Goal: Navigation & Orientation: Find specific page/section

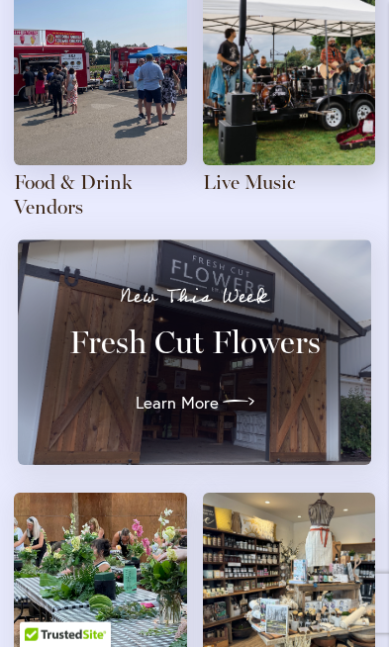
scroll to position [2767, 0]
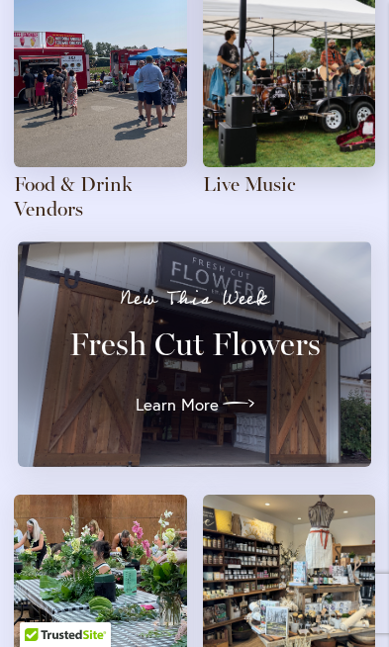
click at [219, 388] on div at bounding box center [237, 404] width 36 height 32
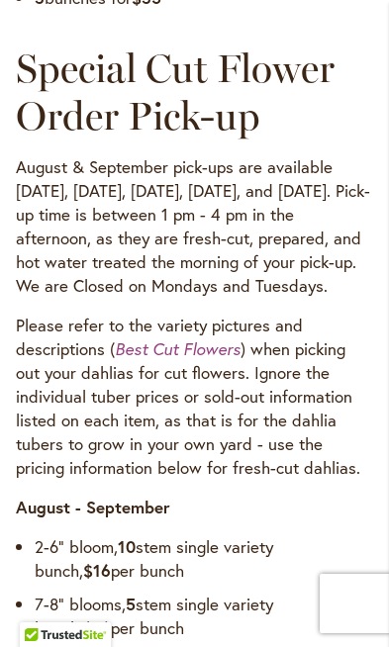
scroll to position [1497, 0]
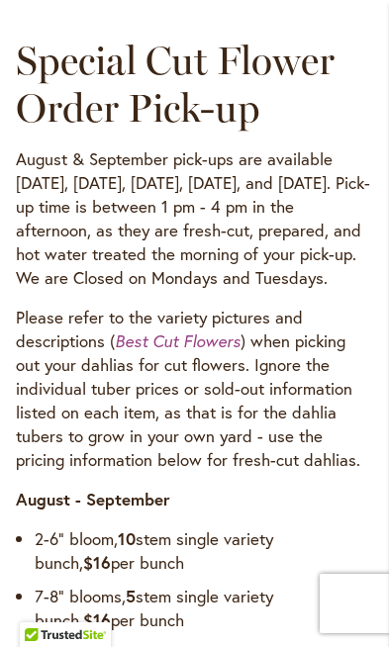
click at [182, 330] on em "Best Cut Flowers" at bounding box center [178, 340] width 126 height 21
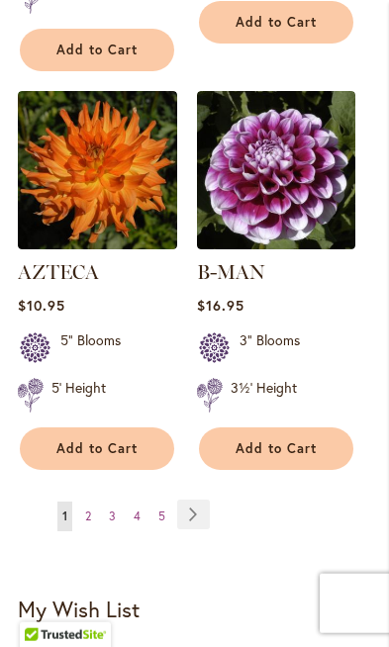
scroll to position [3756, 0]
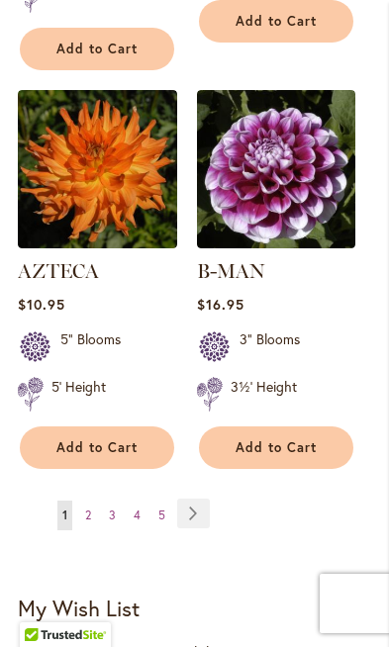
click at [89, 507] on span "2" at bounding box center [88, 514] width 6 height 15
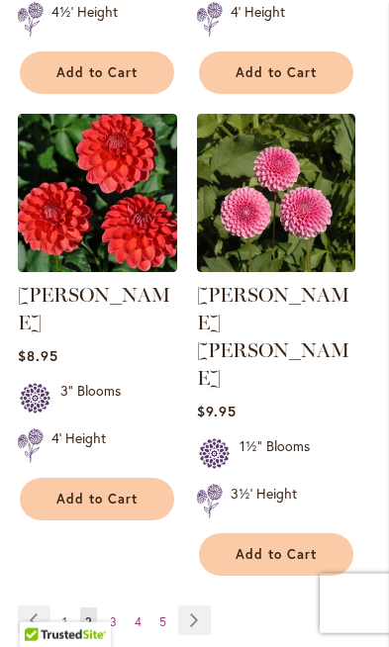
scroll to position [3532, 0]
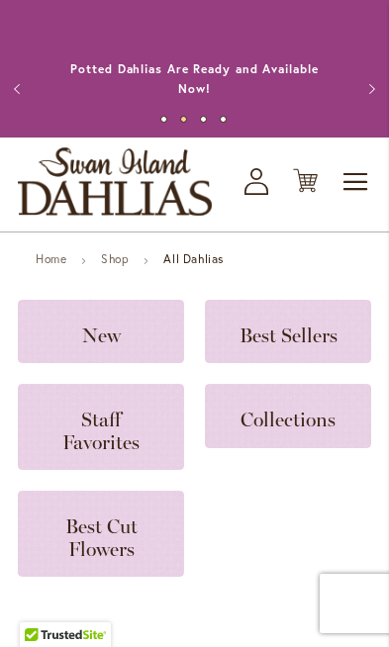
click at [122, 420] on h3 "Staff Favorites" at bounding box center [101, 426] width 119 height 45
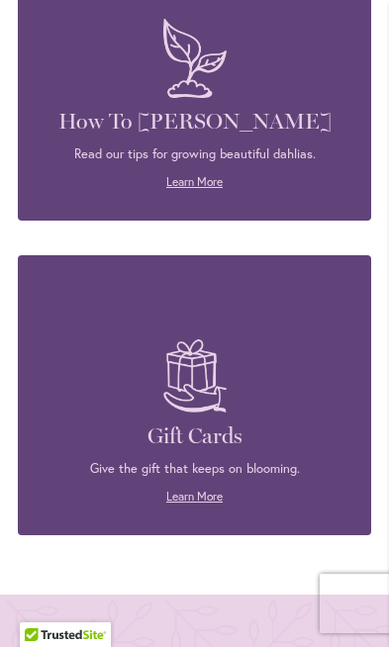
scroll to position [4579, 0]
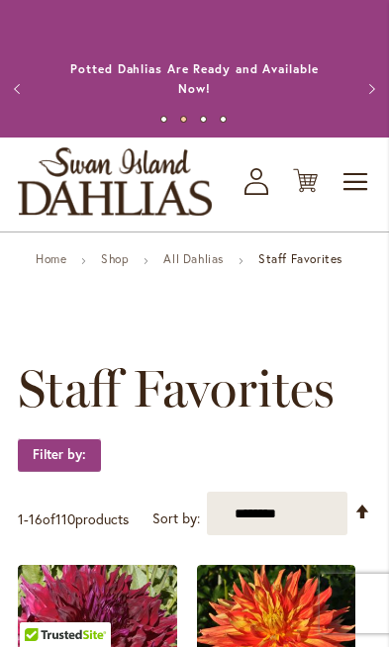
scroll to position [4595, 0]
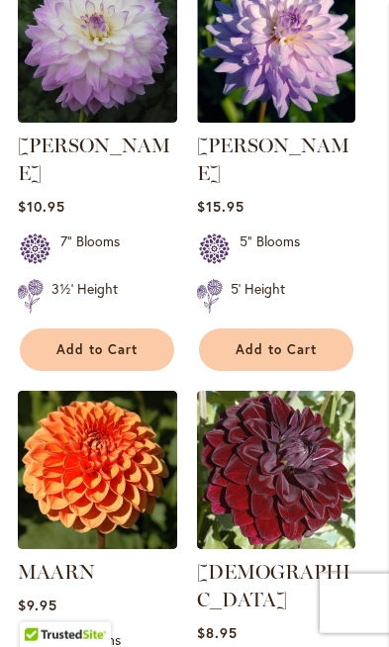
scroll to position [2695, 0]
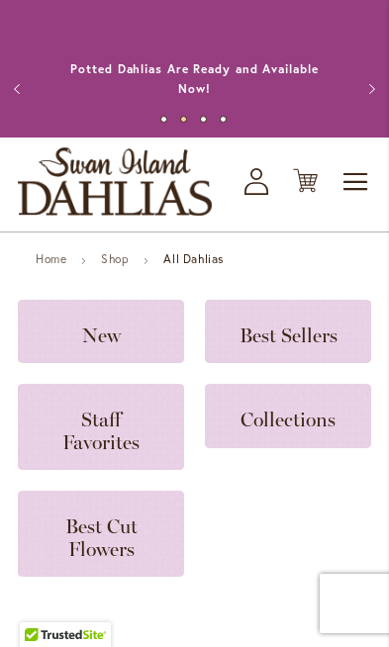
click at [298, 405] on h3 "Collections" at bounding box center [287, 415] width 119 height 22
